Goal: Check status: Check status

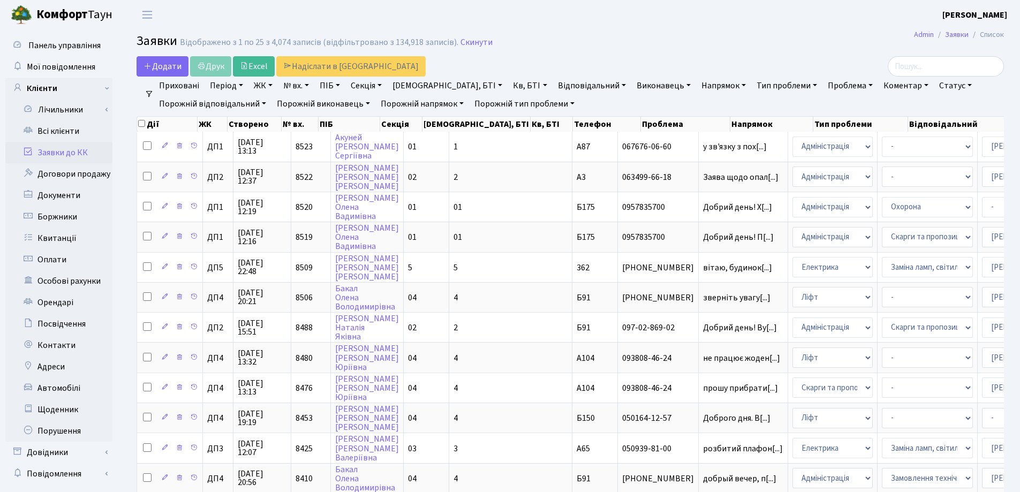
select select "25"
click at [481, 44] on link "Скинути" at bounding box center [476, 42] width 32 height 10
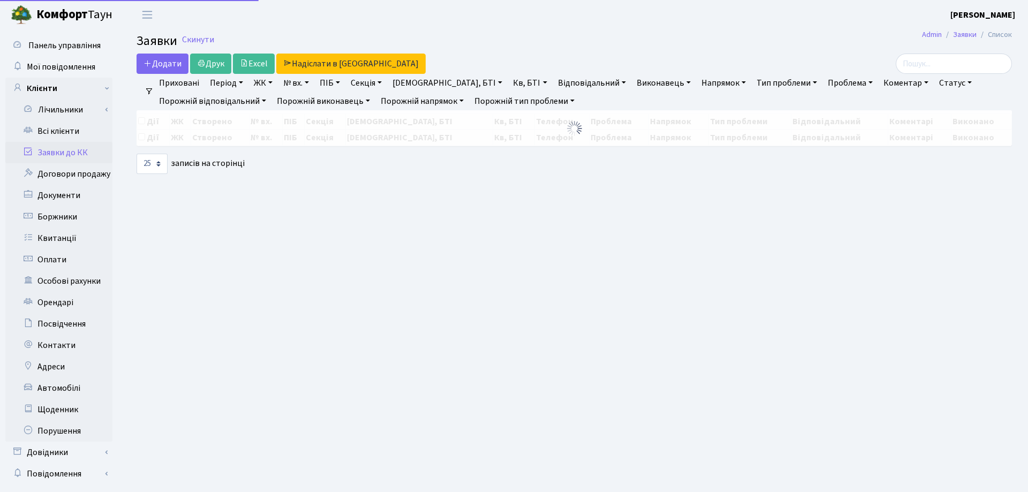
select select "25"
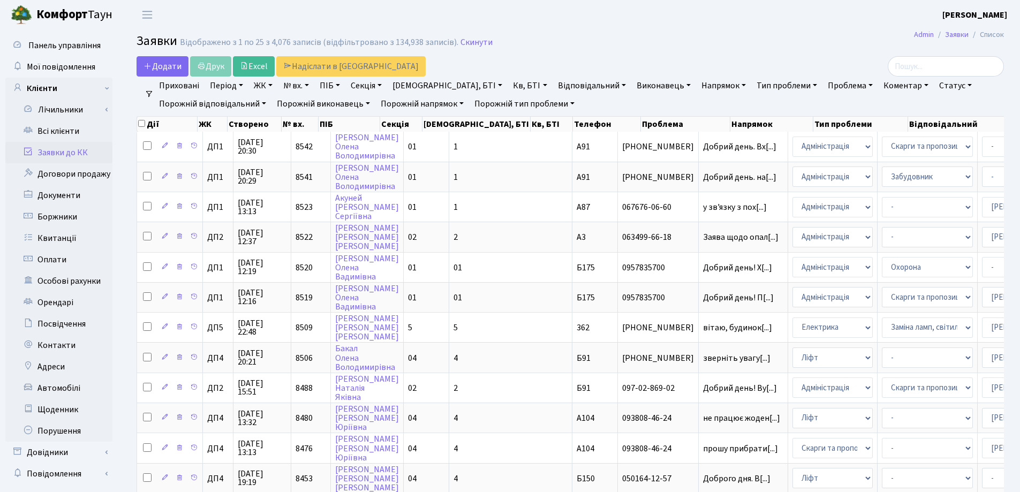
click at [63, 154] on link "Заявки до КК" at bounding box center [58, 152] width 107 height 21
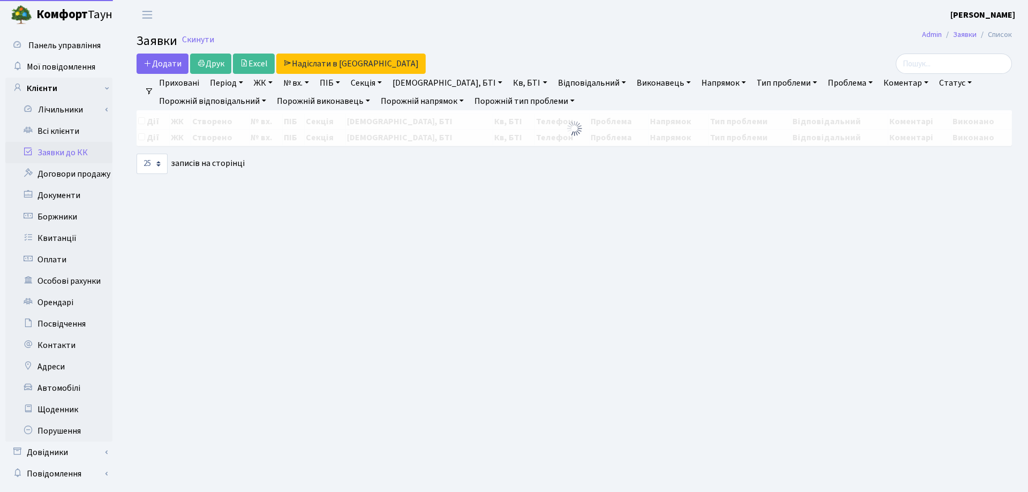
select select "25"
